Goal: Find contact information: Find contact information

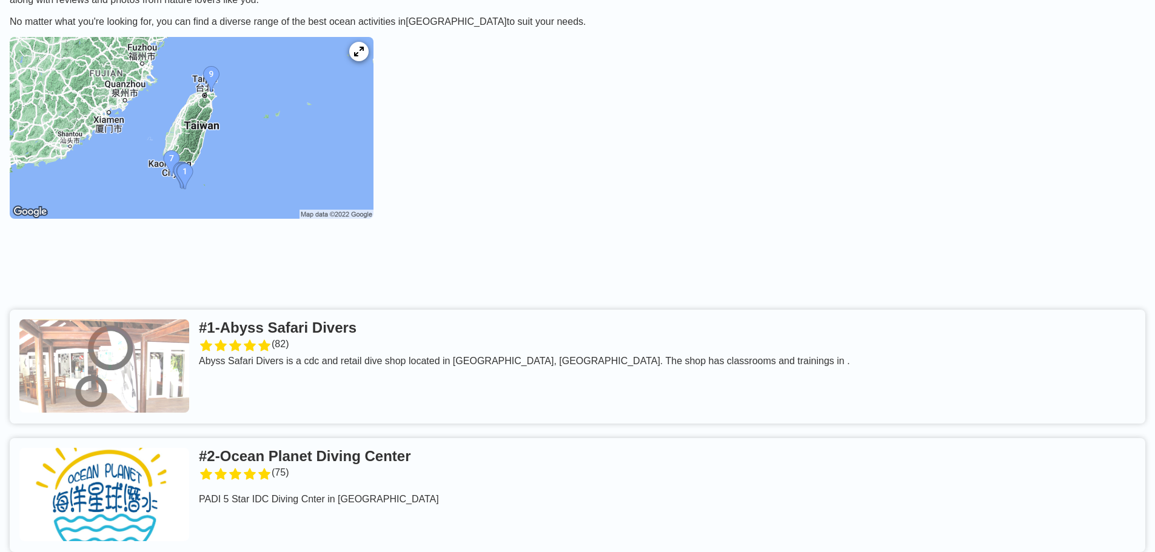
scroll to position [182, 0]
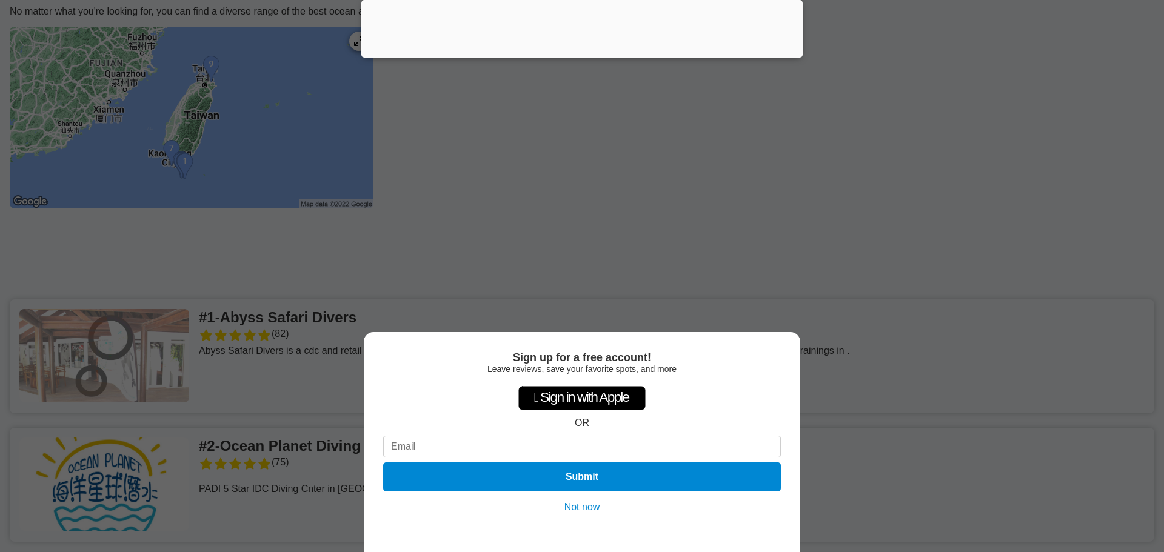
click at [576, 509] on button "Not now" at bounding box center [582, 508] width 43 height 12
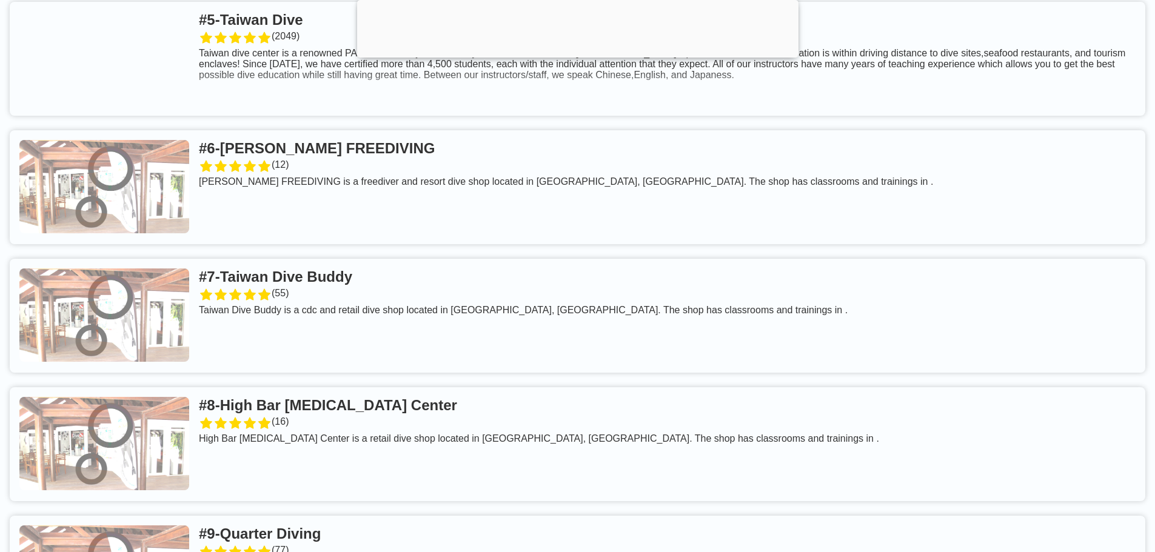
scroll to position [1152, 0]
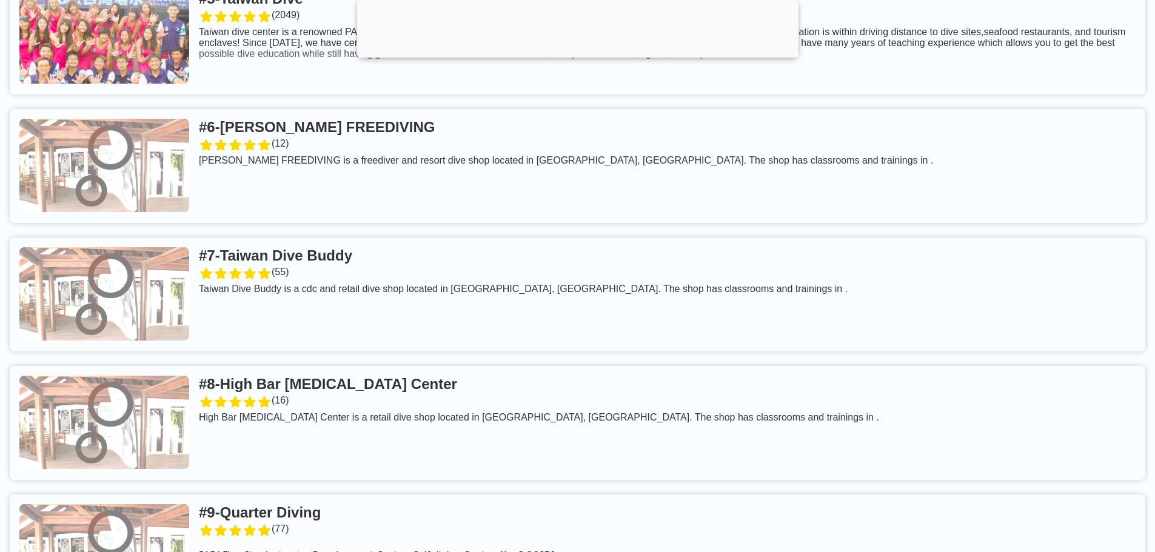
click at [281, 288] on link at bounding box center [578, 295] width 1136 height 114
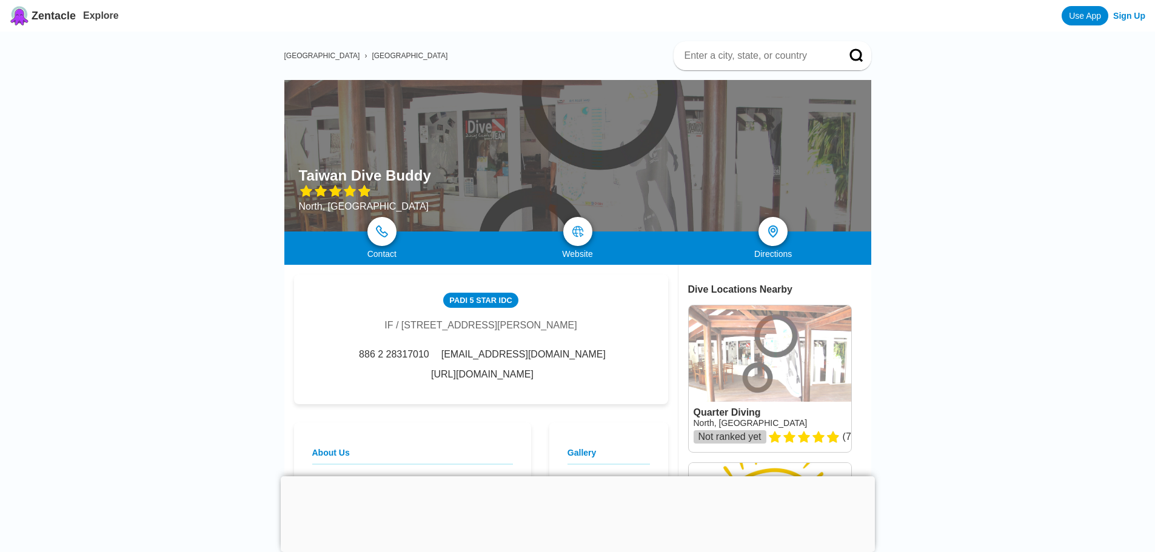
drag, startPoint x: 503, startPoint y: 342, endPoint x: 318, endPoint y: 324, distance: 185.8
click at [384, 324] on div "IF / No. 735, SECTION 5 ZHONG SHAN NORTH ROAD Shihlin, North 111, Taiwan" at bounding box center [480, 325] width 192 height 11
copy div "IF / No. 735, SECTION 5 ZHONG SHAN NORTH ROAD Shihlin, North 111, Taiwan"
drag, startPoint x: 445, startPoint y: 372, endPoint x: 378, endPoint y: 372, distance: 67.3
click at [378, 360] on div "886 2 28317010" at bounding box center [392, 354] width 73 height 11
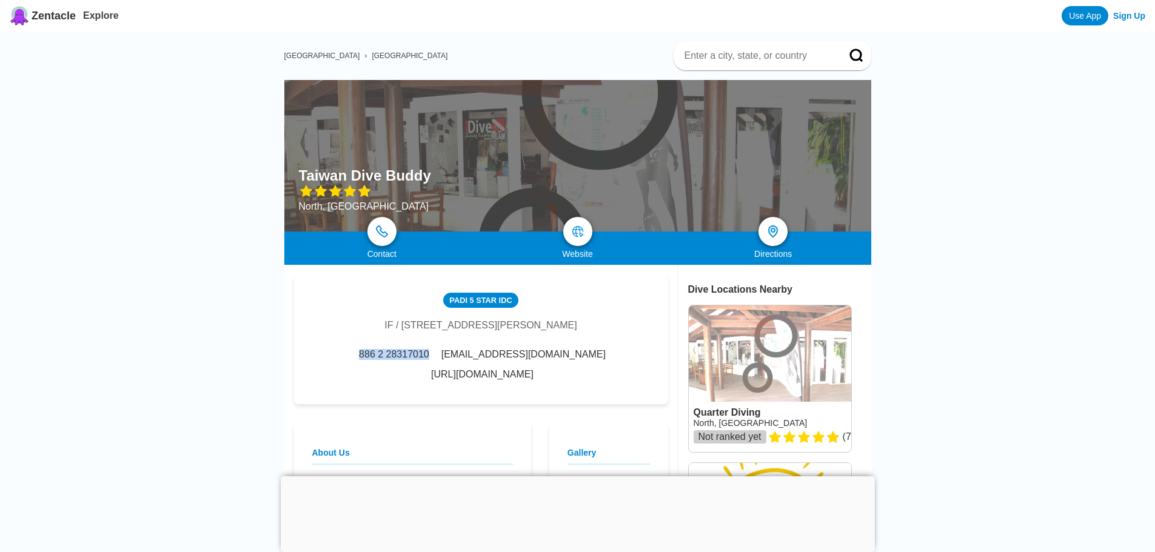
copy span "886 2 28317010"
drag, startPoint x: 494, startPoint y: 343, endPoint x: 326, endPoint y: 327, distance: 169.3
click at [384, 327] on div "IF / No. 735, SECTION 5 ZHONG SHAN NORTH ROAD Shihlin, North 111, Taiwan" at bounding box center [480, 325] width 192 height 11
copy div "IF / No. 735, SECTION 5 ZHONG SHAN NORTH ROAD Shihlin, North 111, Taiwan"
